Goal: Find specific page/section: Find specific page/section

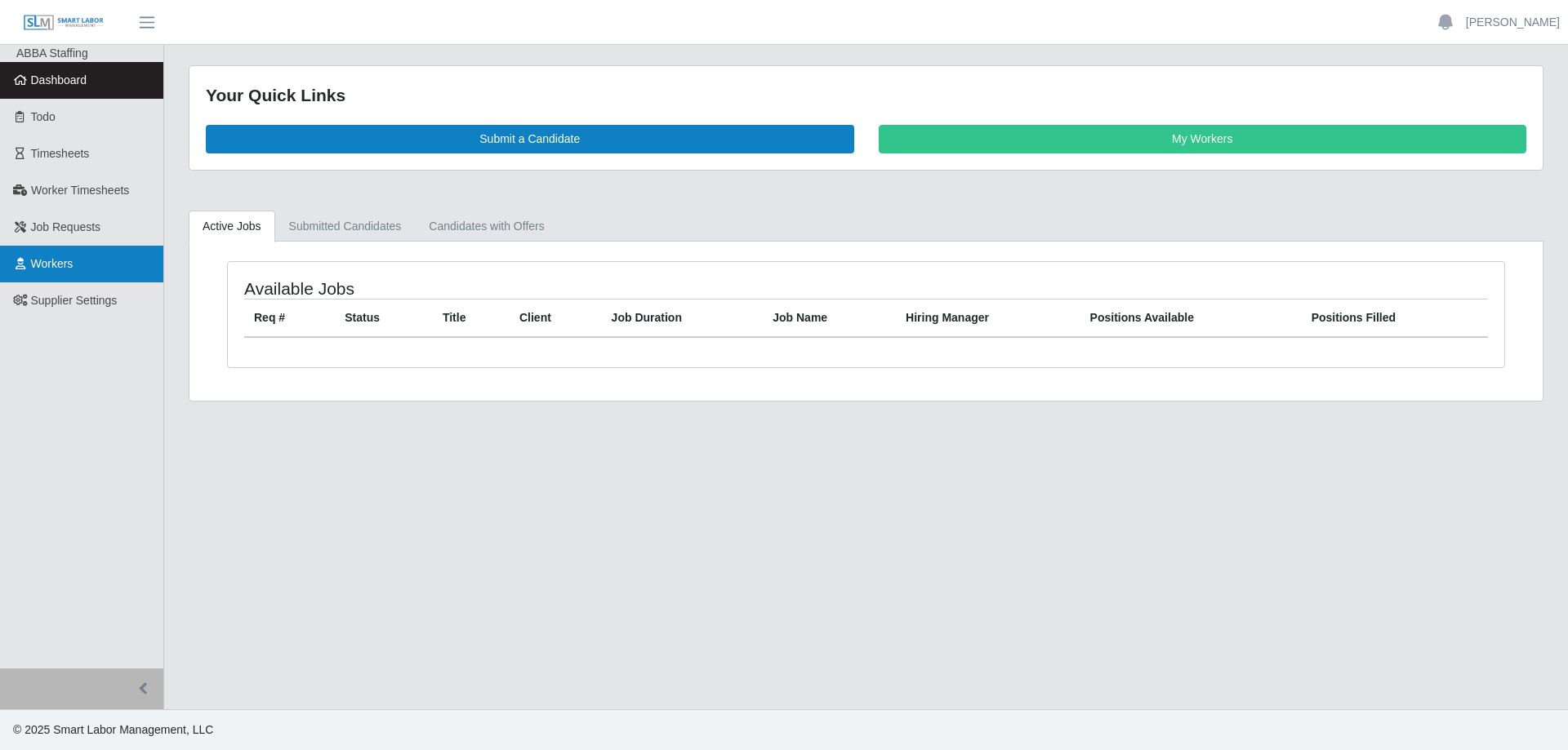
click at [37, 259] on span "Workers" at bounding box center [52, 263] width 43 height 13
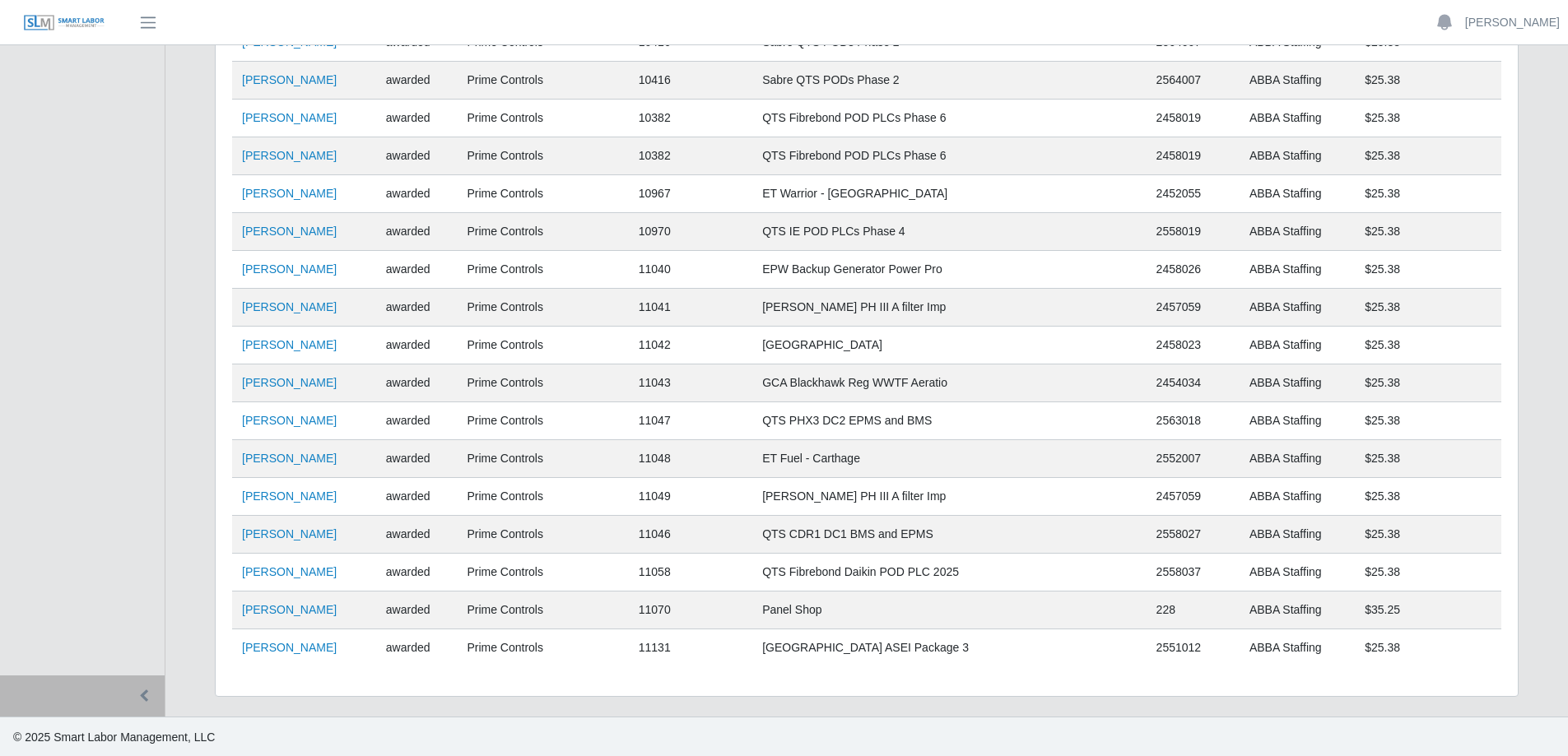
scroll to position [1844, 0]
click at [276, 617] on td "[PERSON_NAME]" at bounding box center [304, 608] width 144 height 37
click at [276, 614] on link "[PERSON_NAME]" at bounding box center [288, 608] width 95 height 13
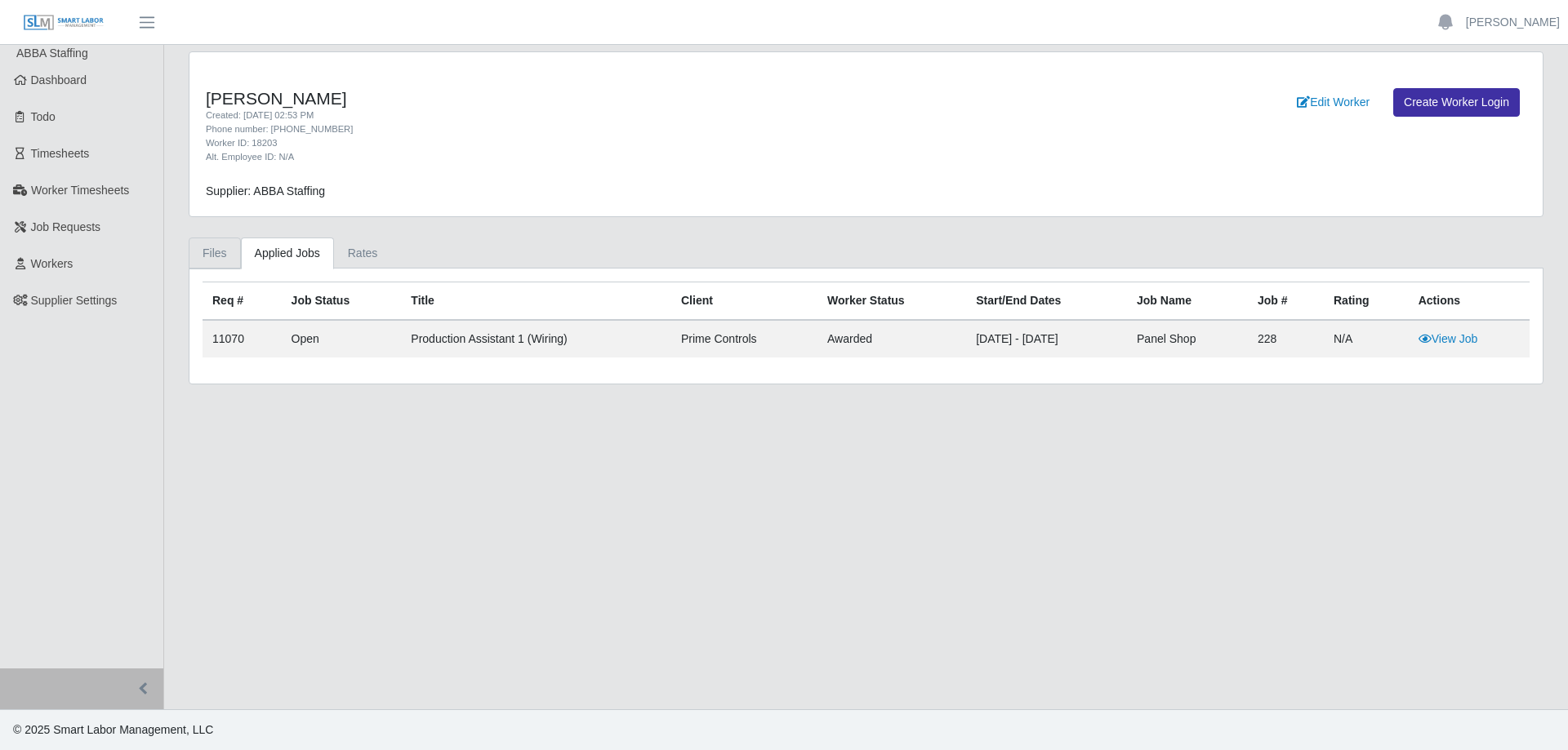
click at [196, 261] on link "Files" at bounding box center [214, 253] width 52 height 31
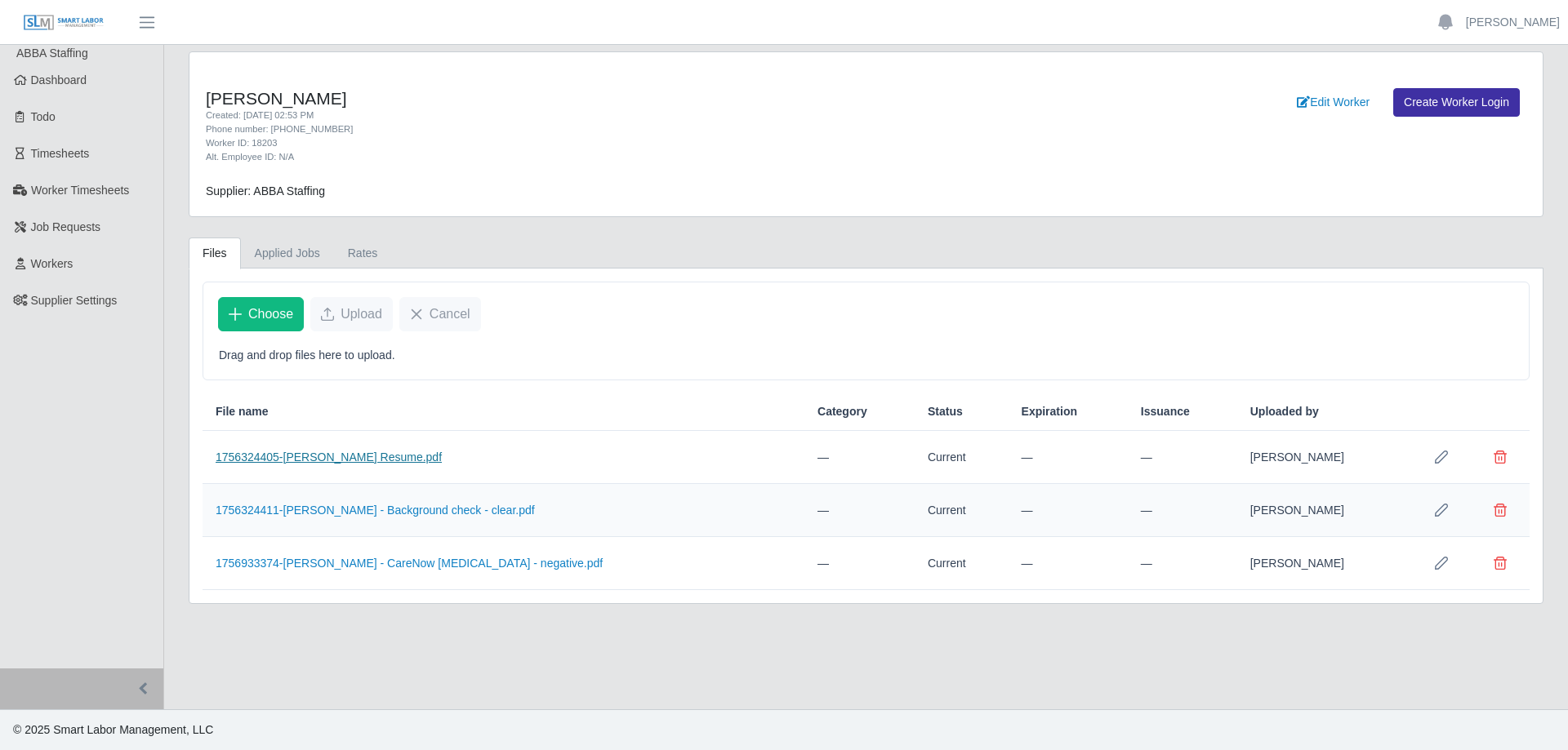
click at [324, 456] on link "1756324405-[PERSON_NAME] Resume.pdf" at bounding box center [329, 457] width 226 height 13
